Goal: Find specific page/section: Find specific page/section

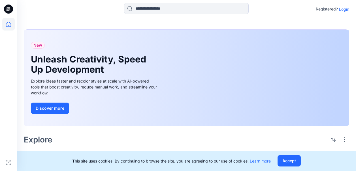
click at [341, 9] on p "Login" at bounding box center [344, 9] width 10 height 6
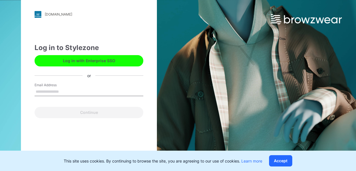
click at [78, 89] on input "Email Address" at bounding box center [89, 92] width 109 height 8
type input "*"
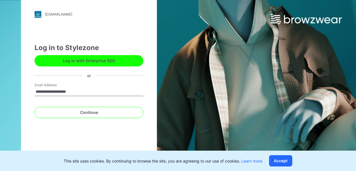
type input "**********"
click at [35, 107] on button "Continue" at bounding box center [89, 112] width 109 height 11
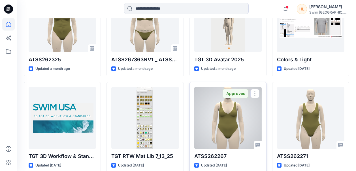
scroll to position [170, 0]
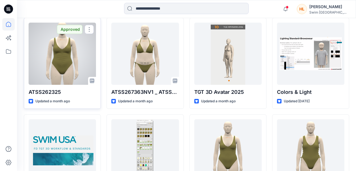
click at [72, 67] on div at bounding box center [62, 54] width 67 height 62
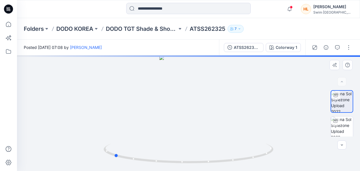
drag, startPoint x: 233, startPoint y: 137, endPoint x: 188, endPoint y: 136, distance: 45.0
click at [188, 136] on div at bounding box center [188, 113] width 343 height 116
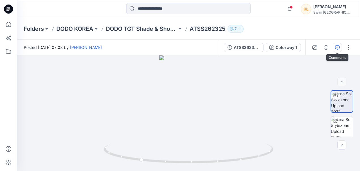
click at [337, 47] on icon "button" at bounding box center [337, 47] width 5 height 5
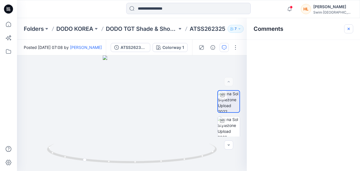
click at [345, 29] on button "button" at bounding box center [348, 28] width 9 height 9
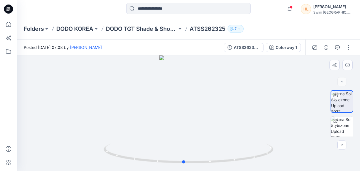
drag, startPoint x: 177, startPoint y: 134, endPoint x: 218, endPoint y: 134, distance: 40.7
click at [218, 134] on div at bounding box center [188, 113] width 343 height 116
click at [345, 128] on img at bounding box center [342, 128] width 22 height 22
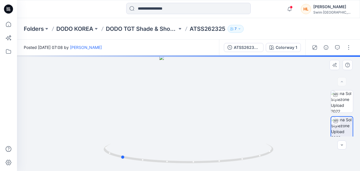
drag, startPoint x: 215, startPoint y: 122, endPoint x: 144, endPoint y: 125, distance: 71.1
click at [144, 125] on div at bounding box center [188, 113] width 343 height 116
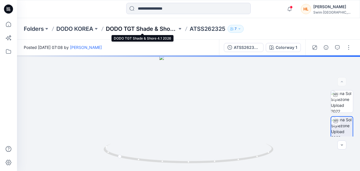
click at [153, 29] on p "DODO TGT Shade & Shore 4.1 2026" at bounding box center [141, 29] width 71 height 8
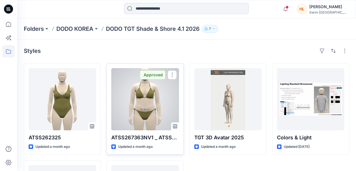
click at [155, 106] on div at bounding box center [144, 99] width 67 height 62
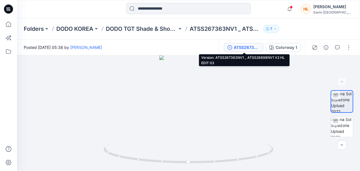
click at [240, 46] on div "ATSS267363NV1 _ ATSS26898NV1 V2 HL EDIT 03" at bounding box center [247, 47] width 26 height 6
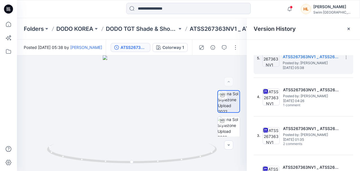
scroll to position [19, 0]
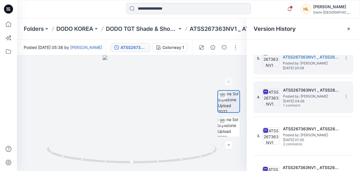
click at [311, 103] on span "Tuesday, July 29, 2025 04:26" at bounding box center [311, 101] width 57 height 4
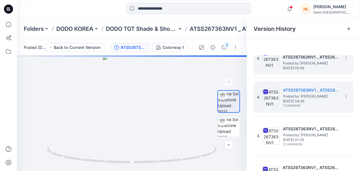
click at [304, 64] on span "Posted by: Dea Mirasari" at bounding box center [311, 64] width 57 height 6
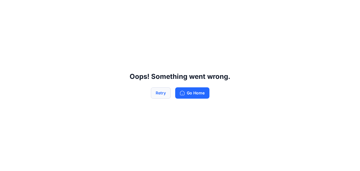
click at [162, 96] on button "Retry" at bounding box center [161, 92] width 20 height 11
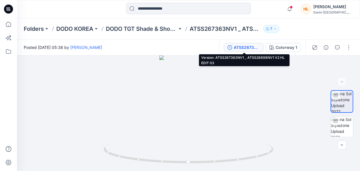
click at [245, 47] on div "ATSS267363NV1 _ ATSS26898NV1 V2 HL EDIT 03" at bounding box center [247, 47] width 26 height 6
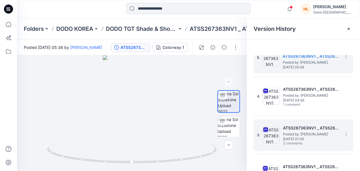
scroll to position [28, 0]
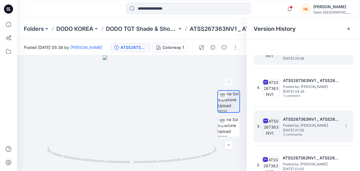
click at [311, 128] on span "Posted by: Dea Mirasari" at bounding box center [311, 126] width 57 height 6
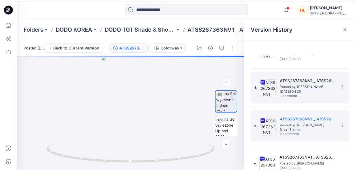
scroll to position [0, 0]
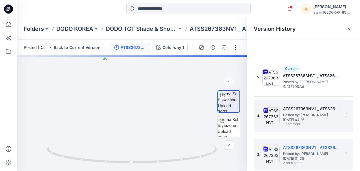
click at [315, 117] on span "Posted by: Dea Mirasari" at bounding box center [311, 115] width 57 height 6
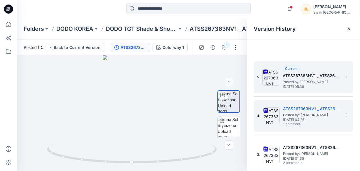
click at [306, 73] on h5 "ATSS267363NV1 _ ATSS26898NV1 V2 HL EDIT 03" at bounding box center [311, 75] width 57 height 7
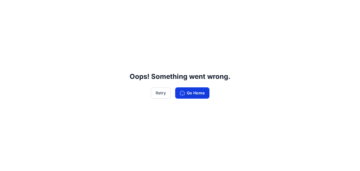
click at [191, 95] on button "Go Home" at bounding box center [192, 92] width 34 height 11
click at [154, 96] on button "Retry" at bounding box center [161, 92] width 20 height 11
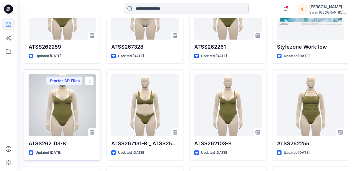
scroll to position [442, 0]
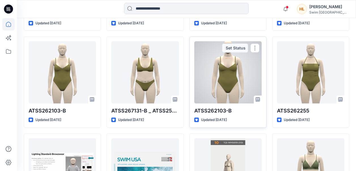
click at [231, 86] on div at bounding box center [227, 72] width 67 height 62
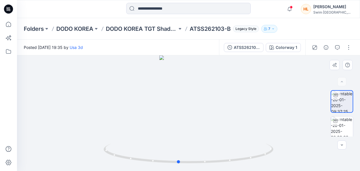
drag, startPoint x: 190, startPoint y: 134, endPoint x: 182, endPoint y: 132, distance: 8.2
click at [182, 132] on div at bounding box center [188, 113] width 343 height 116
drag, startPoint x: 194, startPoint y: 132, endPoint x: 210, endPoint y: 131, distance: 15.6
click at [210, 131] on div at bounding box center [188, 113] width 343 height 116
click at [157, 27] on p "DODO KOREA TGT Shade & Shore 12.1 2026" at bounding box center [141, 29] width 71 height 8
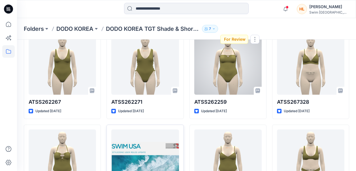
scroll to position [71, 0]
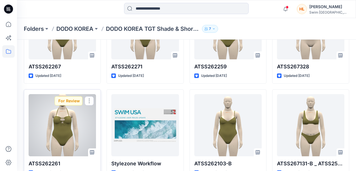
click at [74, 123] on div at bounding box center [62, 125] width 67 height 62
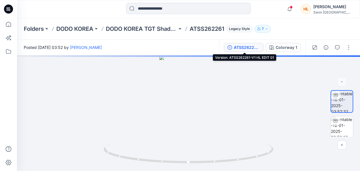
click at [247, 48] on div "ATSS262261-V1 HL EDIT 01" at bounding box center [247, 47] width 26 height 6
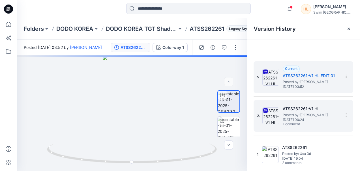
click at [311, 119] on span "Friday, January 10, 2025 00:24" at bounding box center [311, 120] width 57 height 4
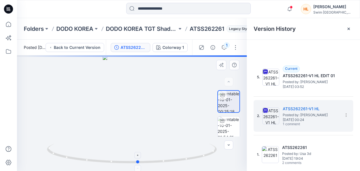
drag, startPoint x: 149, startPoint y: 148, endPoint x: 156, endPoint y: 149, distance: 6.6
click at [156, 149] on icon at bounding box center [132, 154] width 171 height 21
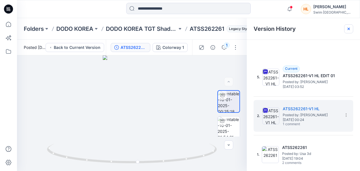
click at [346, 30] on div at bounding box center [348, 28] width 9 height 9
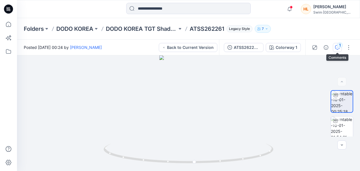
click at [337, 44] on div "1" at bounding box center [340, 45] width 6 height 6
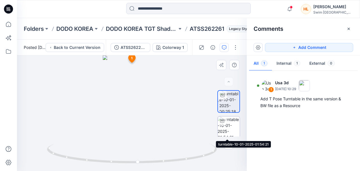
click at [227, 128] on img at bounding box center [229, 128] width 22 height 22
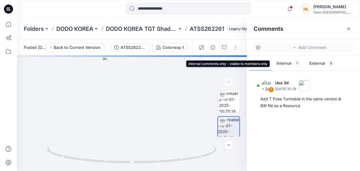
click at [286, 63] on button "Internal 1" at bounding box center [288, 64] width 33 height 14
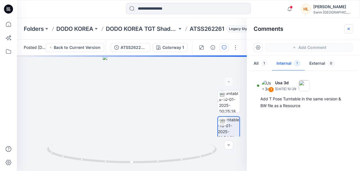
click at [347, 29] on icon "button" at bounding box center [348, 29] width 5 height 5
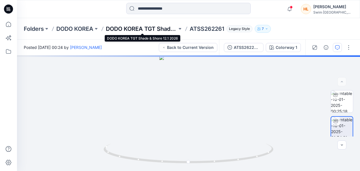
click at [128, 31] on p "DODO KOREA TGT Shade & Shore 12.1 2026" at bounding box center [141, 29] width 71 height 8
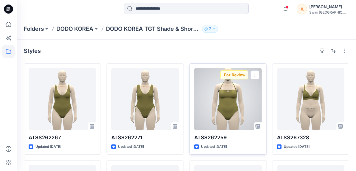
click at [243, 115] on div at bounding box center [227, 99] width 67 height 62
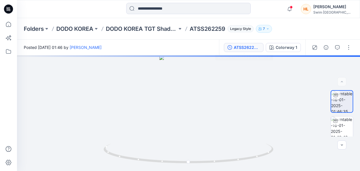
click at [248, 50] on div "ATSS262259-V1 HL EDIT 01" at bounding box center [247, 47] width 26 height 6
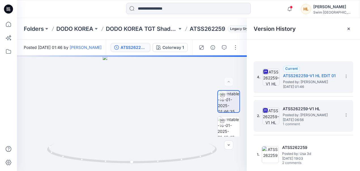
click at [306, 119] on span "Thursday, January 09, 2025 06:56" at bounding box center [311, 120] width 57 height 4
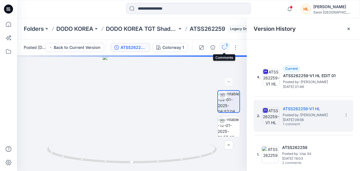
click at [225, 49] on icon "button" at bounding box center [224, 47] width 5 height 5
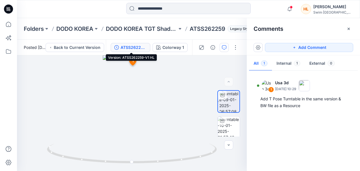
click at [129, 50] on div "ATSS262259-V1 HL" at bounding box center [134, 47] width 26 height 6
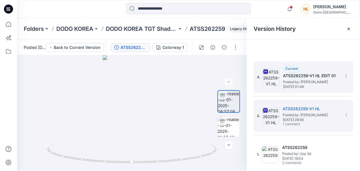
click at [325, 75] on h5 "ATSS262259-V1 HL EDIT 01" at bounding box center [311, 75] width 57 height 7
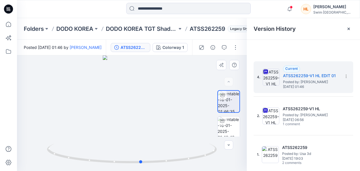
drag, startPoint x: 141, startPoint y: 133, endPoint x: 166, endPoint y: 129, distance: 25.3
click at [166, 129] on div at bounding box center [132, 113] width 230 height 116
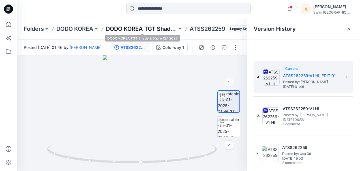
click at [141, 29] on p "DODO KOREA TGT Shade & Shore 12.1 2026" at bounding box center [141, 29] width 71 height 8
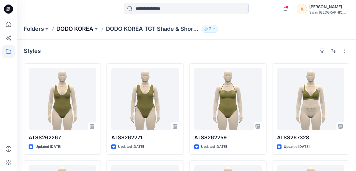
click at [82, 25] on p "DODO KOREA" at bounding box center [74, 29] width 37 height 8
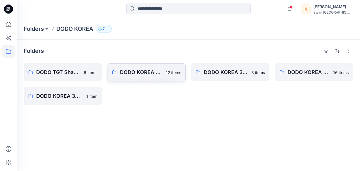
click at [166, 74] on p "12 items" at bounding box center [173, 73] width 15 height 6
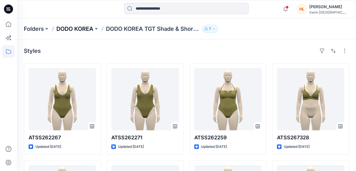
click at [88, 29] on p "DODO KOREA" at bounding box center [74, 29] width 37 height 8
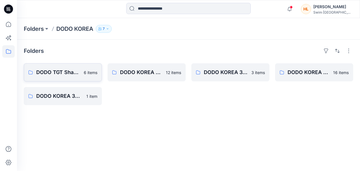
click at [68, 69] on p "DODO TGT Shade & Shore 4.1 2026" at bounding box center [58, 72] width 44 height 8
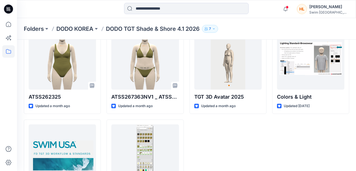
scroll to position [2, 0]
